Goal: Register for event/course

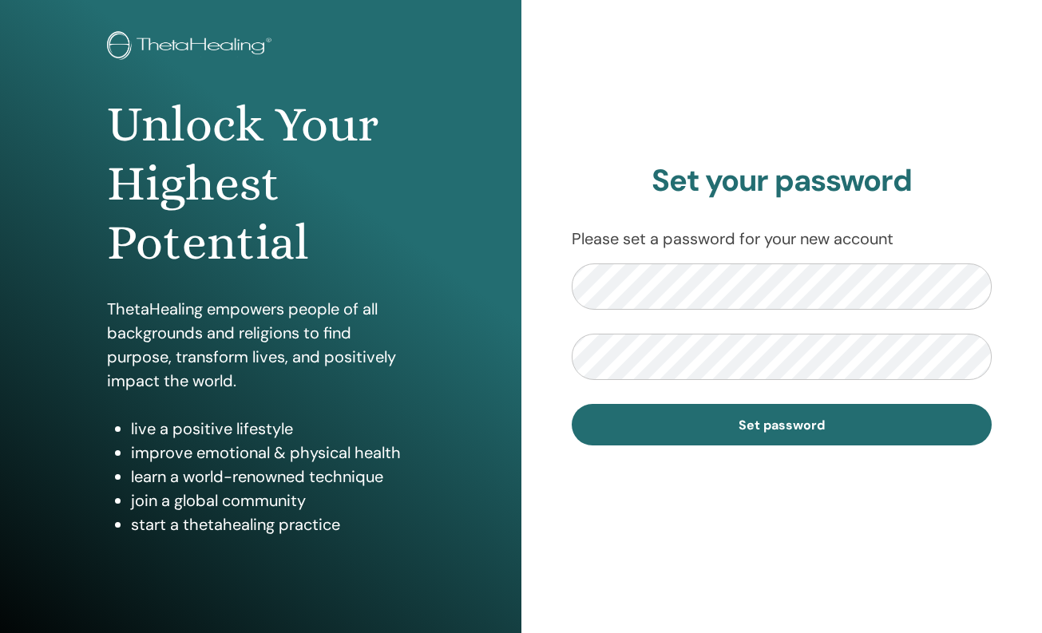
scroll to position [80, 0]
click at [556, 287] on div "Set your password Please set a password for your new account Set password" at bounding box center [781, 303] width 521 height 767
click at [572, 403] on button "Set password" at bounding box center [782, 424] width 421 height 42
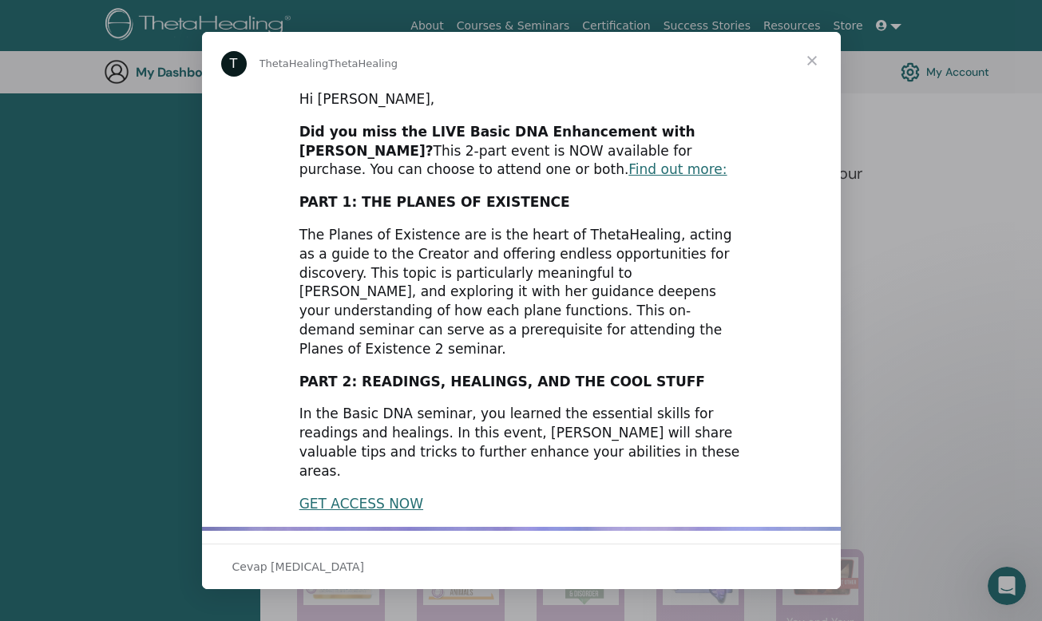
click at [818, 55] on span "Kapat" at bounding box center [811, 60] width 57 height 57
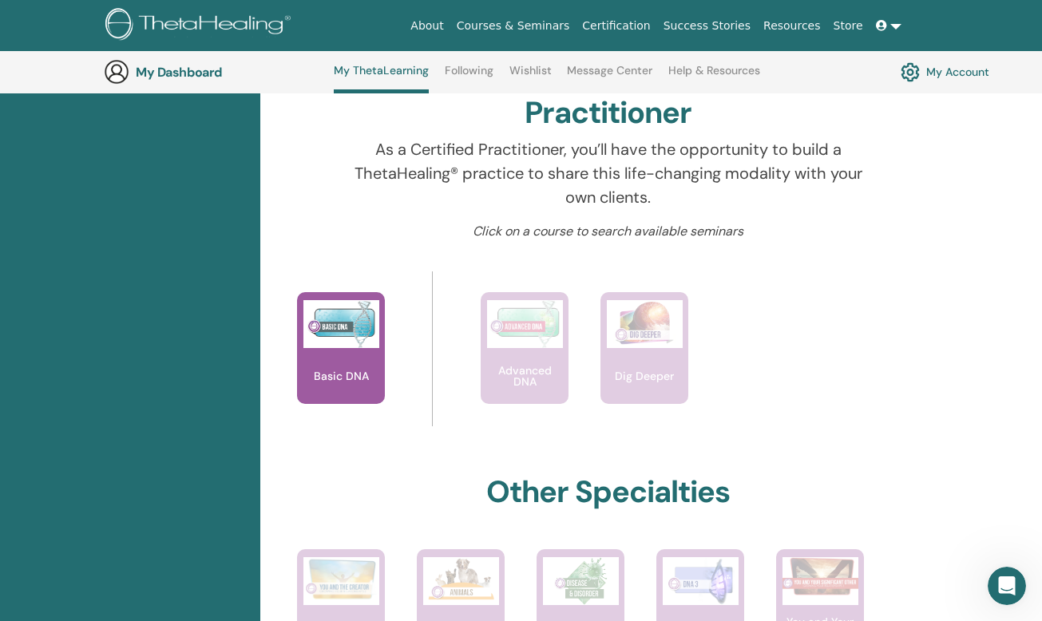
click at [904, 26] on link at bounding box center [889, 26] width 38 height 30
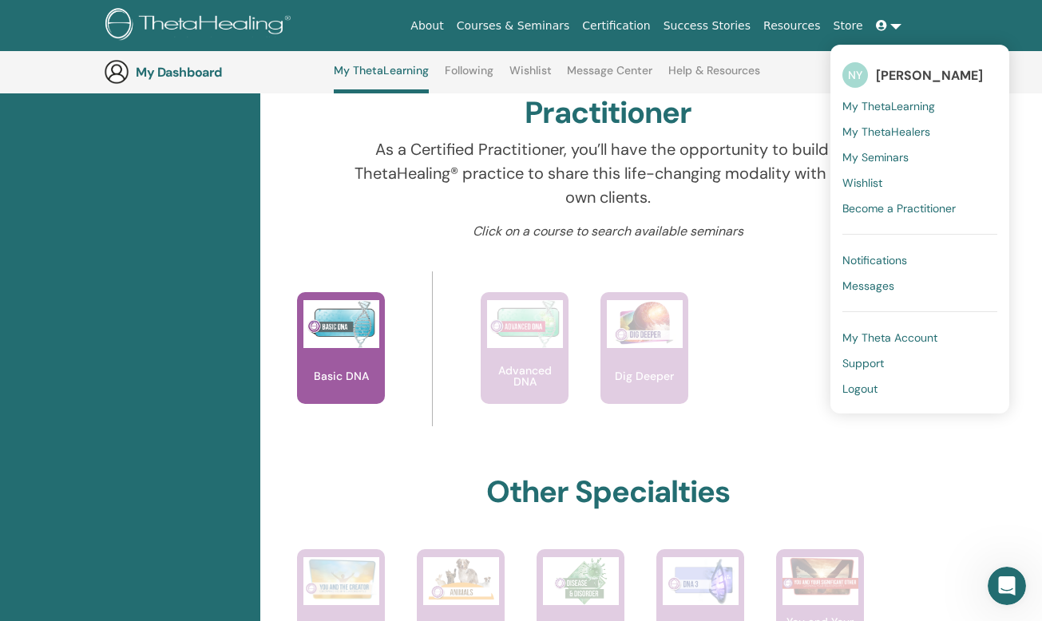
click at [886, 101] on span "My ThetaLearning" at bounding box center [888, 106] width 93 height 14
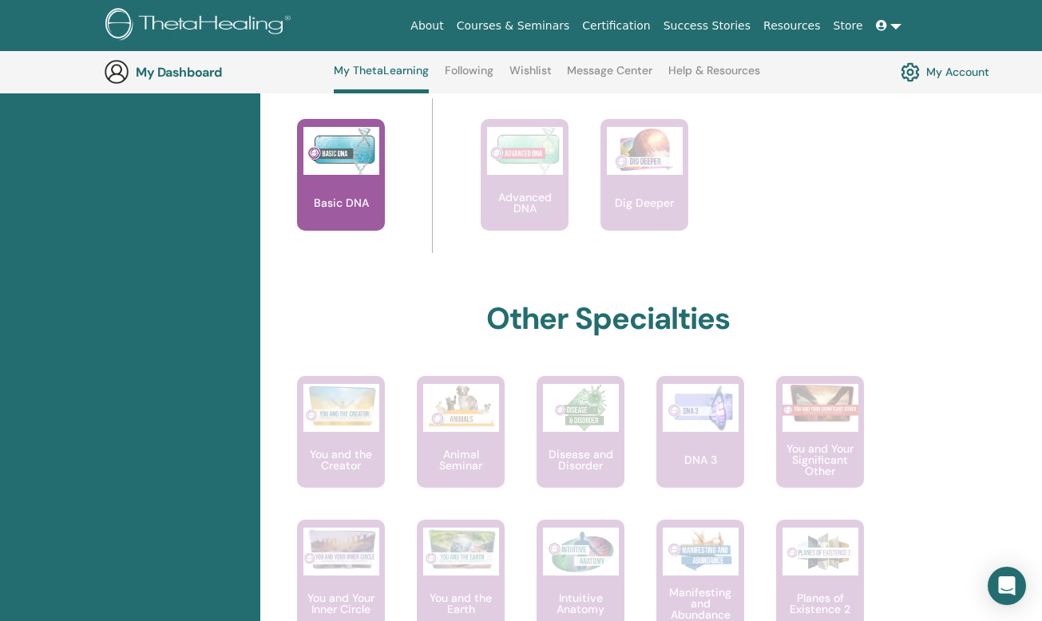
scroll to position [841, 0]
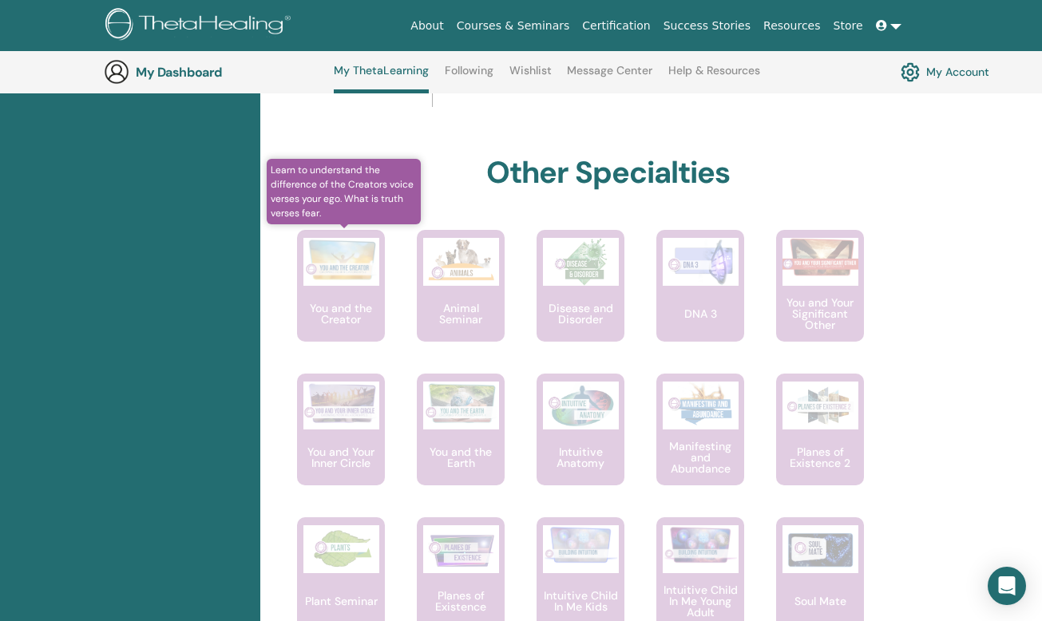
click at [369, 272] on img at bounding box center [341, 260] width 76 height 44
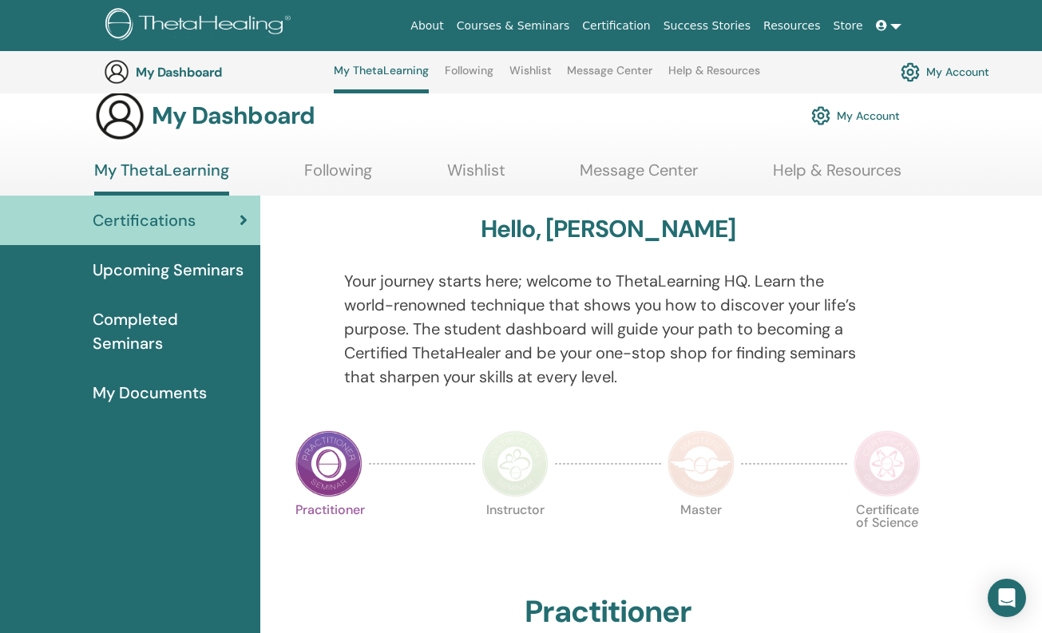
scroll to position [0, 0]
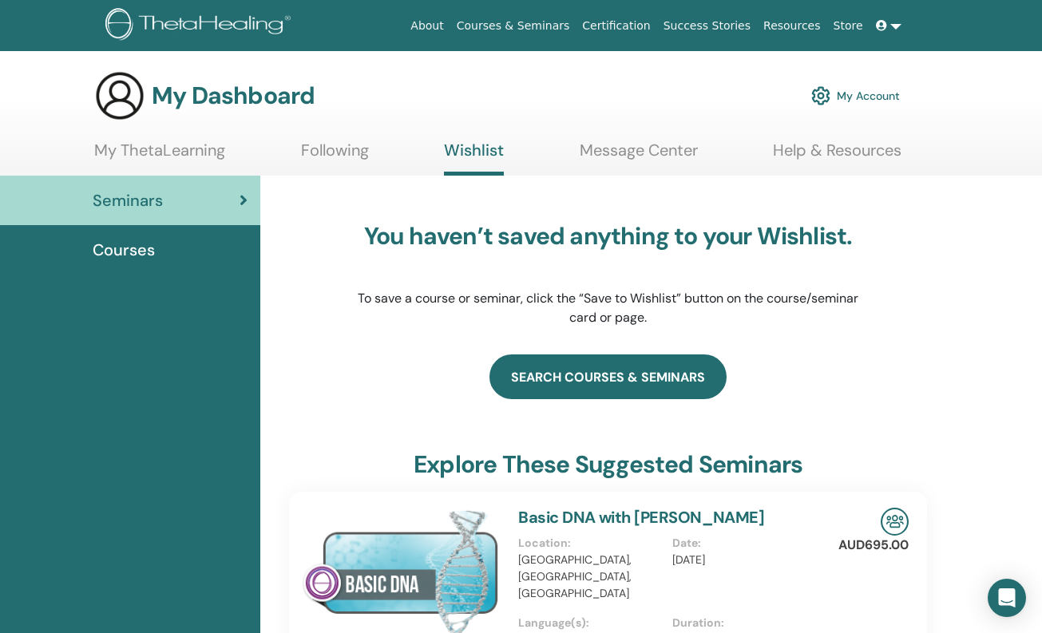
click at [588, 386] on link "search courses & seminars" at bounding box center [607, 377] width 237 height 45
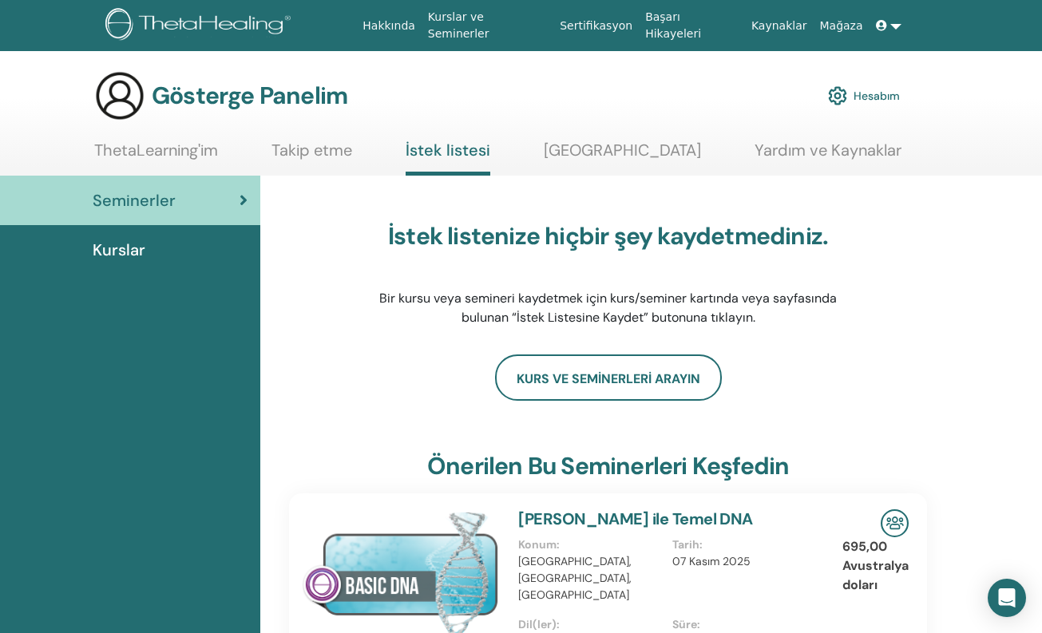
click at [830, 214] on div "İstek listenize hiçbir şey kaydetmediniz. Bir kursu veya semineri kaydetmek içi…" at bounding box center [608, 275] width 503 height 160
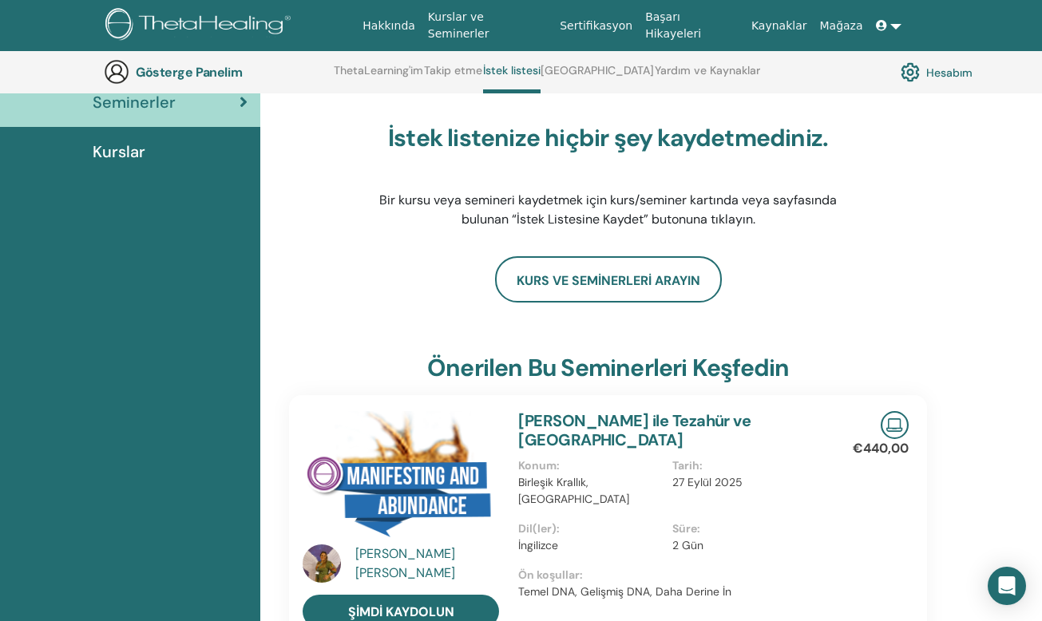
scroll to position [122, 0]
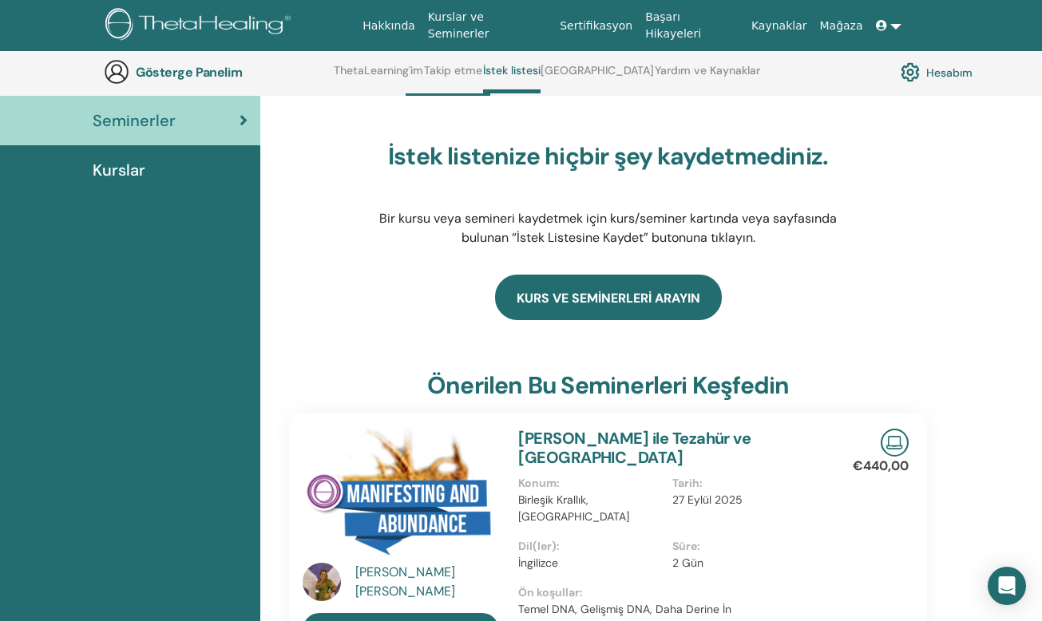
click at [616, 295] on link "kurs ve seminerleri arayın" at bounding box center [608, 298] width 227 height 46
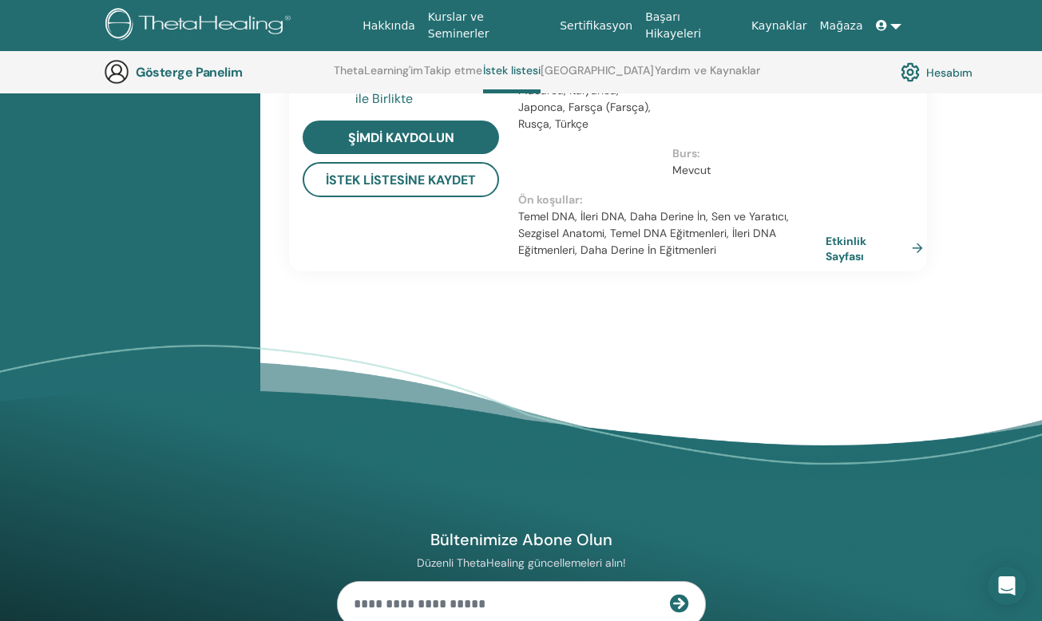
scroll to position [1320, 0]
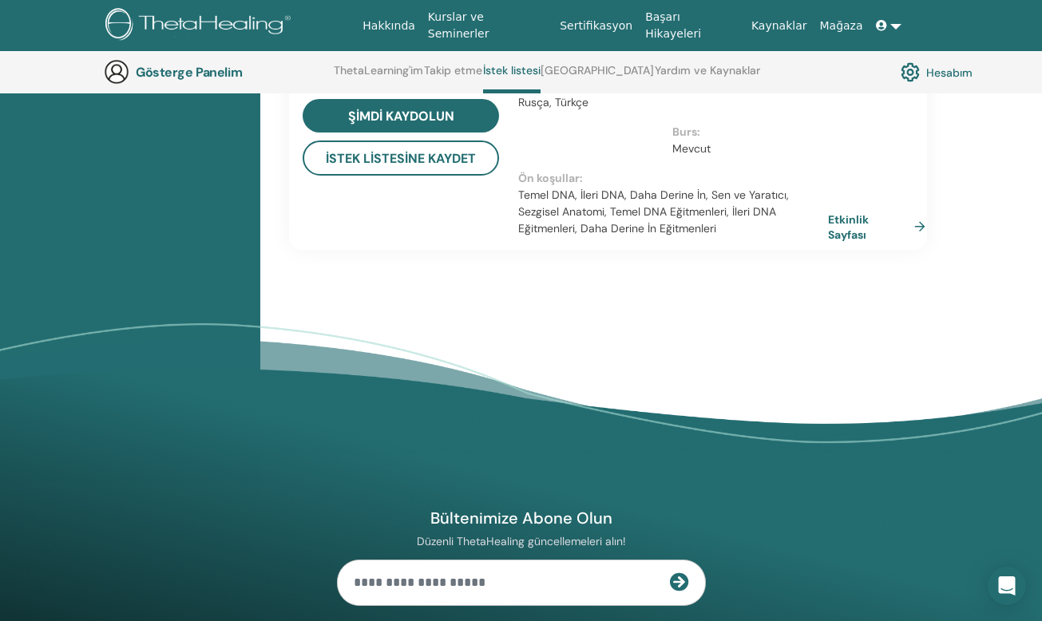
click at [918, 212] on link "Etkinlik Sayfası" at bounding box center [880, 227] width 104 height 31
